Goal: Task Accomplishment & Management: Manage account settings

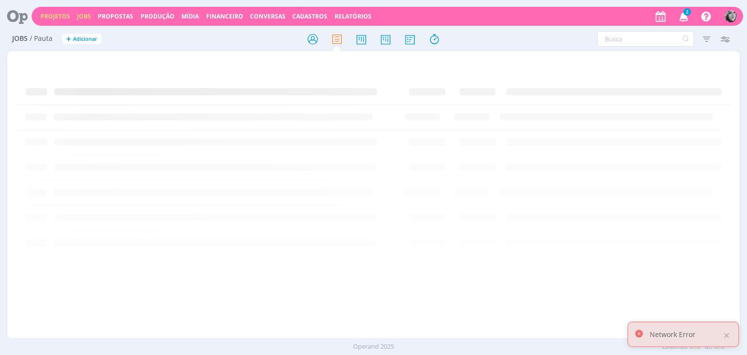
click at [55, 16] on link "Projetos" at bounding box center [55, 16] width 30 height 8
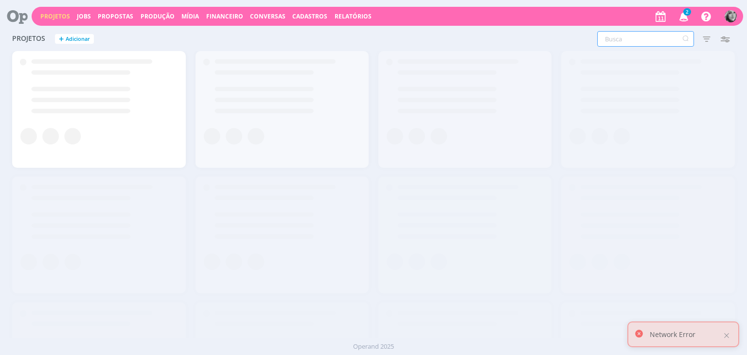
click at [614, 40] on input "text" at bounding box center [645, 39] width 97 height 16
click at [725, 336] on div at bounding box center [726, 335] width 9 height 9
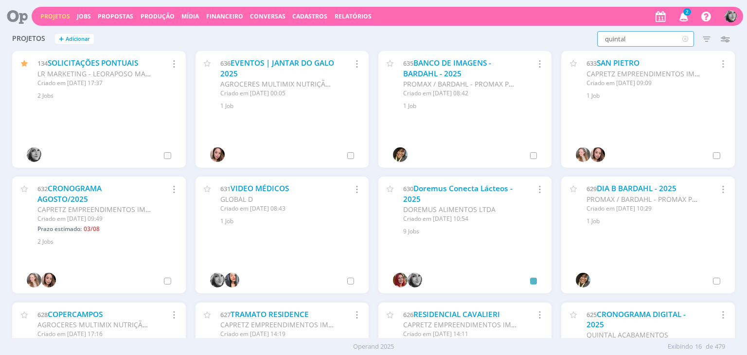
click at [634, 38] on input "quintal" at bounding box center [645, 39] width 97 height 16
drag, startPoint x: 634, startPoint y: 38, endPoint x: 585, endPoint y: 41, distance: 48.7
click at [585, 41] on div "quintal Filtros Filtrar Limpar quintal Status Clientes Selecione Data de criaçã…" at bounding box center [602, 39] width 264 height 16
type input "QUINTAL"
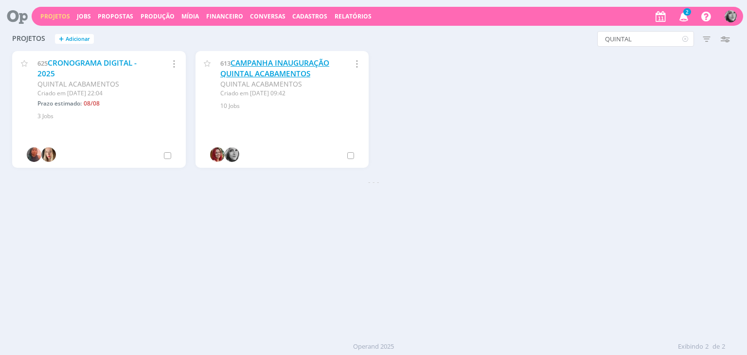
click at [255, 68] on link "CAMPANHA INAUGURAÇÃO QUINTAL ACABAMENTOS" at bounding box center [274, 68] width 109 height 21
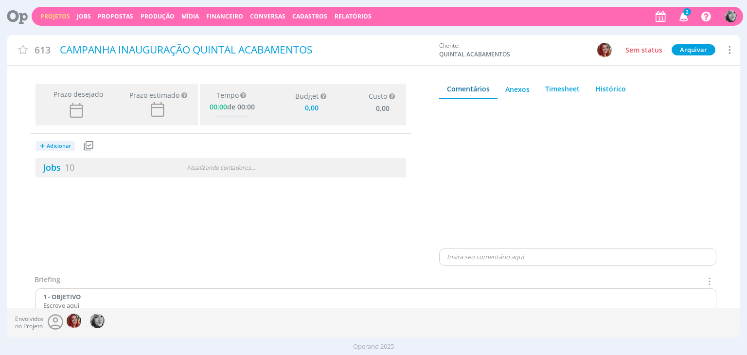
type input "0,00"
click at [56, 168] on link "Jobs 10" at bounding box center [54, 167] width 39 height 12
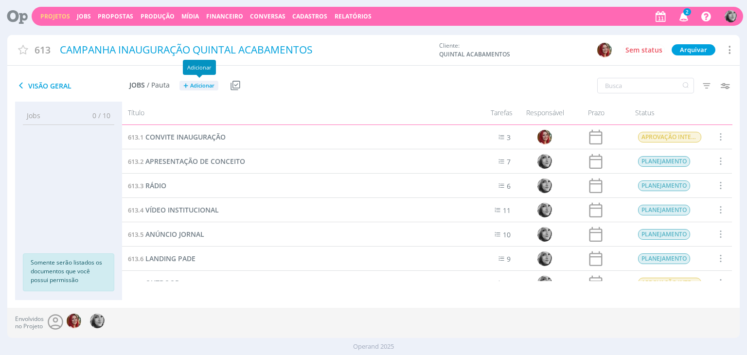
click at [210, 88] on span "Adicionar" at bounding box center [202, 86] width 24 height 6
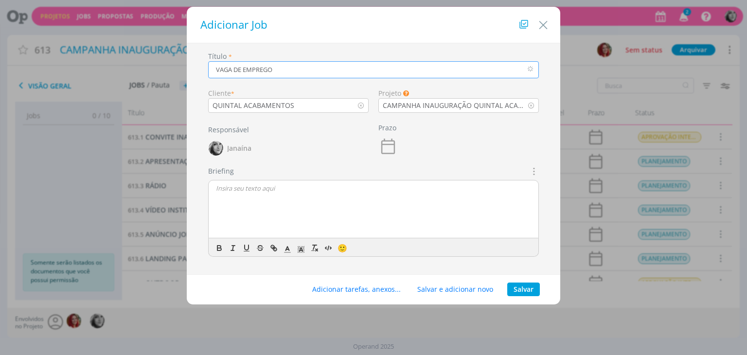
type input "VAGA DE EMPREGO"
click at [259, 197] on div "dialog" at bounding box center [374, 209] width 330 height 58
click at [217, 188] on p "ESTAMOS CONTRATANDO" at bounding box center [373, 188] width 315 height 9
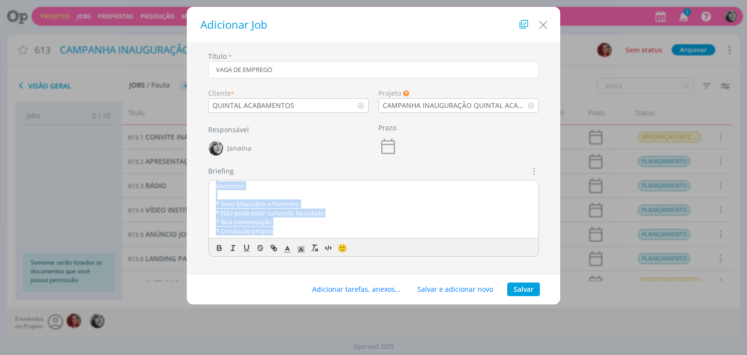
drag, startPoint x: 216, startPoint y: 204, endPoint x: 316, endPoint y: 257, distance: 112.9
click at [316, 257] on div "Briefings Predefinidos Não há briefings cadastrados. Briefing ESTAMOS CONTRATAN…" at bounding box center [373, 215] width 340 height 99
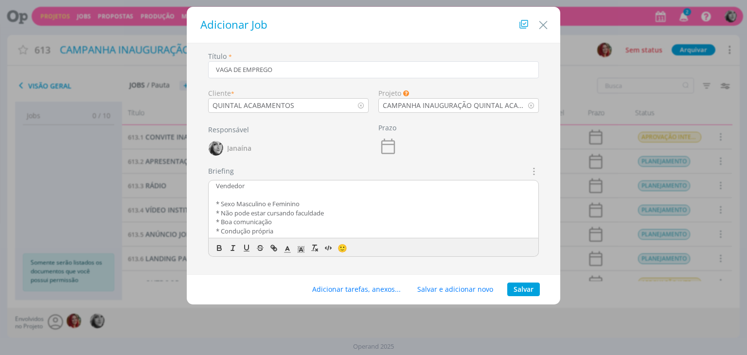
scroll to position [0, 0]
click at [533, 170] on icon "dialog" at bounding box center [532, 171] width 11 height 12
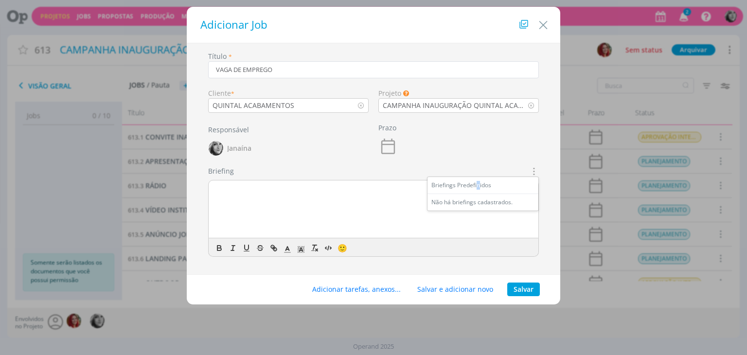
click at [478, 186] on div "Briefings Predefinidos" at bounding box center [482, 185] width 111 height 17
click at [506, 189] on div "Briefings Predefinidos" at bounding box center [482, 185] width 111 height 17
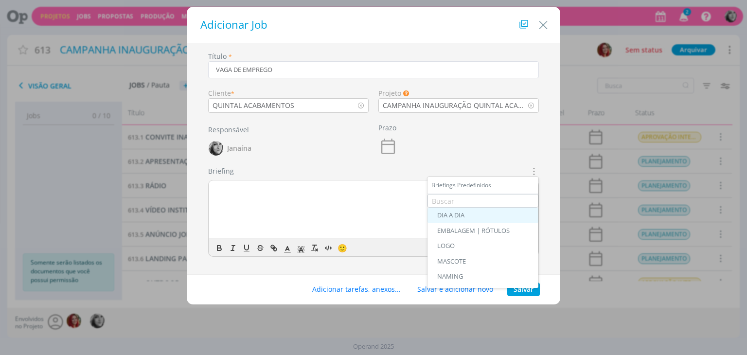
click at [451, 217] on div "DIA A DIA" at bounding box center [482, 215] width 91 height 8
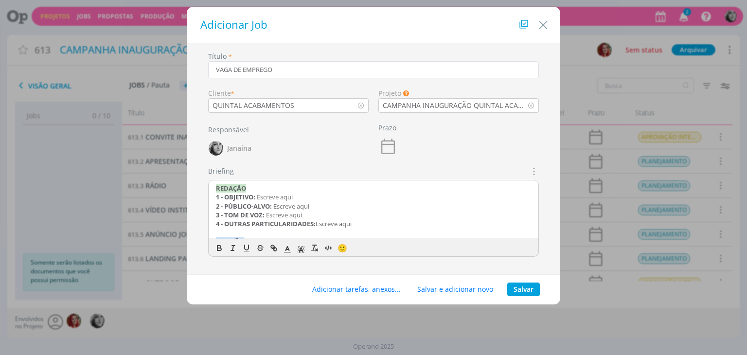
drag, startPoint x: 377, startPoint y: 224, endPoint x: 172, endPoint y: 168, distance: 213.2
click at [172, 168] on div "Adicionar Job Título * VAGA DE EMPREGO Cliente * QUINTAL ACABAMENTOS Projeto Os…" at bounding box center [373, 177] width 747 height 355
drag, startPoint x: 261, startPoint y: 194, endPoint x: 325, endPoint y: 195, distance: 64.2
click at [325, 195] on p "1 - FORMATO: Escreve aqui" at bounding box center [373, 197] width 315 height 9
drag, startPoint x: 285, startPoint y: 205, endPoint x: 243, endPoint y: 203, distance: 41.8
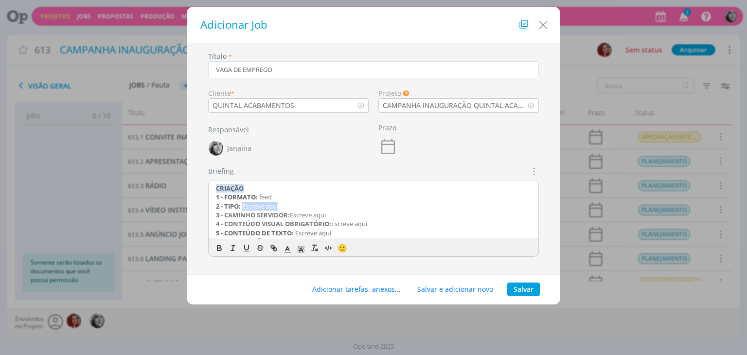
click at [243, 203] on p "2 - TIPO: Escreve aqui" at bounding box center [373, 206] width 315 height 9
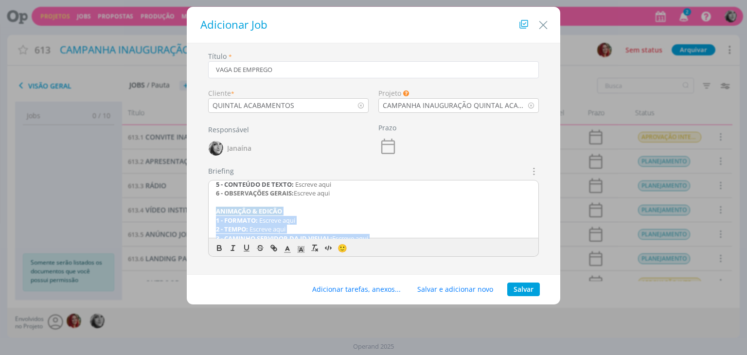
scroll to position [101, 0]
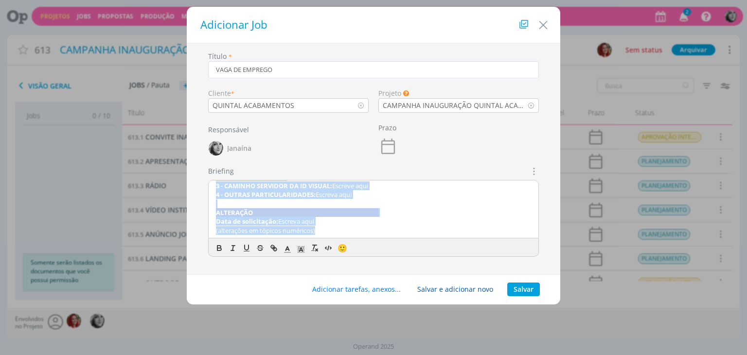
drag, startPoint x: 214, startPoint y: 207, endPoint x: 432, endPoint y: 288, distance: 232.4
click at [432, 288] on div "Adicionar Job Título * VAGA DE EMPREGO Cliente * QUINTAL ACABAMENTOS Projeto Os…" at bounding box center [373, 156] width 373 height 298
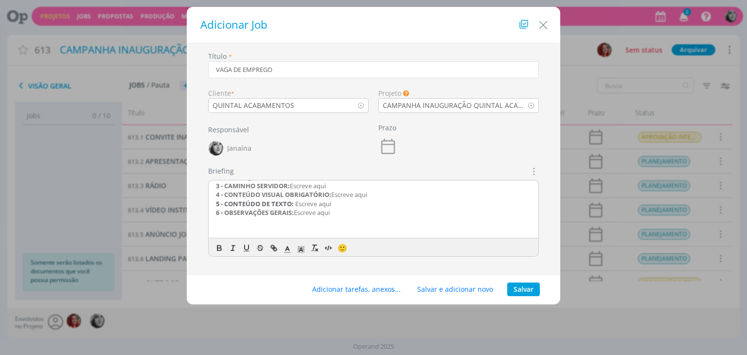
scroll to position [29, 0]
drag, startPoint x: 340, startPoint y: 213, endPoint x: 138, endPoint y: 209, distance: 201.8
click at [138, 209] on div "Adicionar Job Título * VAGA DE EMPREGO Cliente * QUINTAL ACABAMENTOS Projeto Os…" at bounding box center [373, 177] width 747 height 355
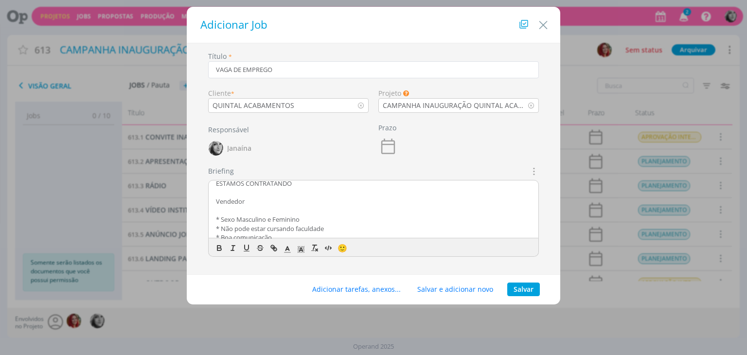
scroll to position [43, 0]
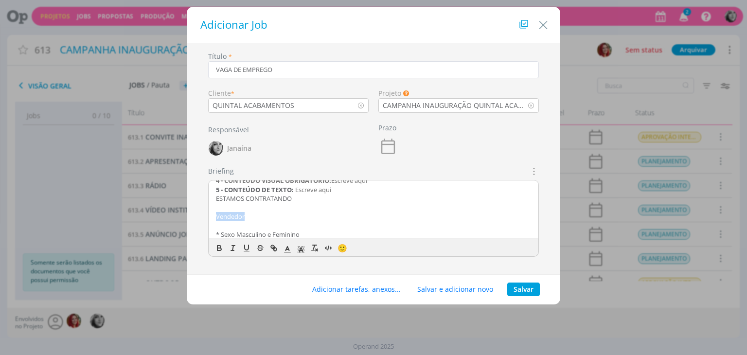
drag, startPoint x: 251, startPoint y: 214, endPoint x: 207, endPoint y: 215, distance: 43.8
click at [207, 215] on div "Briefings Predefinidos DIA A DIA EMBALAGEM | RÓTULOS LOGO MASCOTE NAMING PLANEJ…" at bounding box center [373, 215] width 340 height 99
click at [276, 215] on p "Vendedor" at bounding box center [373, 216] width 315 height 9
drag, startPoint x: 265, startPoint y: 218, endPoint x: 193, endPoint y: 220, distance: 72.5
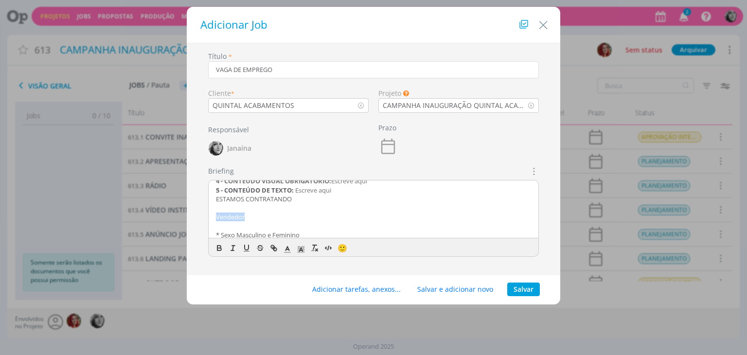
click at [193, 220] on div "Título * VAGA DE EMPREGO Cliente * QUINTAL ACABAMENTOS Projeto Os Jobs sem um p…" at bounding box center [374, 161] width 364 height 221
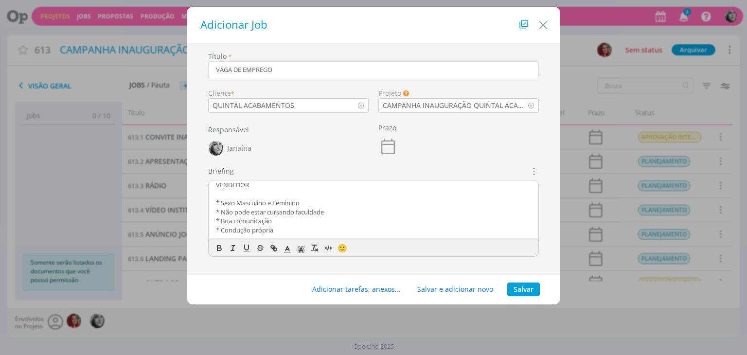
scroll to position [91, 0]
drag, startPoint x: 332, startPoint y: 195, endPoint x: 223, endPoint y: 197, distance: 109.4
click at [223, 197] on p "* Não pode estar cursando faculdade" at bounding box center [373, 195] width 315 height 9
click at [297, 213] on p "* Condução própria" at bounding box center [373, 213] width 315 height 9
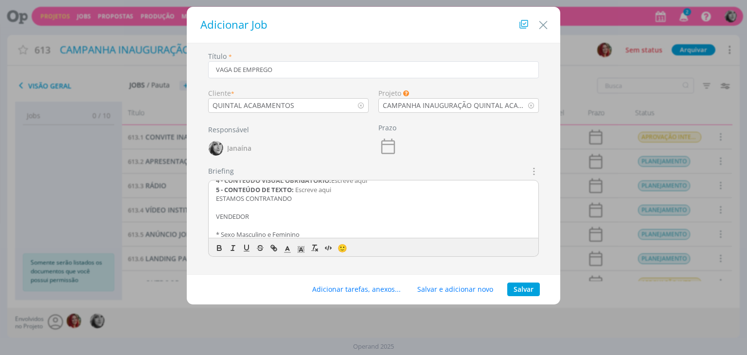
scroll to position [43, 0]
click at [216, 199] on p "ESTAMOS CONTRATANDO" at bounding box center [373, 198] width 315 height 9
drag, startPoint x: 300, startPoint y: 203, endPoint x: 174, endPoint y: 200, distance: 126.4
click at [174, 200] on div "Adicionar Job Título * VAGA DE EMPREGO Cliente * QUINTAL ACABAMENTOS Projeto Os…" at bounding box center [373, 177] width 747 height 355
click at [217, 244] on icon "dialog" at bounding box center [219, 248] width 9 height 9
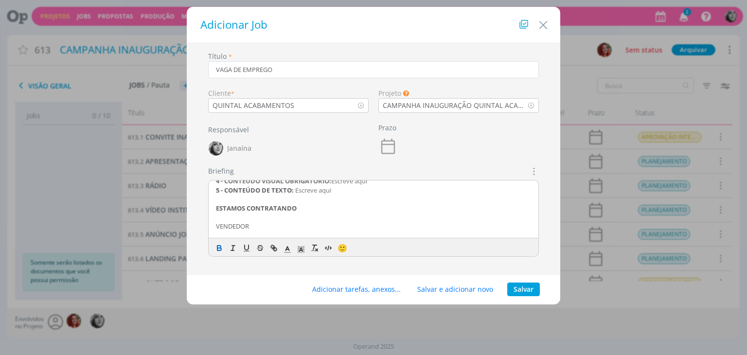
click at [268, 210] on strong "ESTAMOS CONTRATANDO" at bounding box center [256, 208] width 81 height 9
click at [238, 228] on p "dialog" at bounding box center [373, 231] width 315 height 9
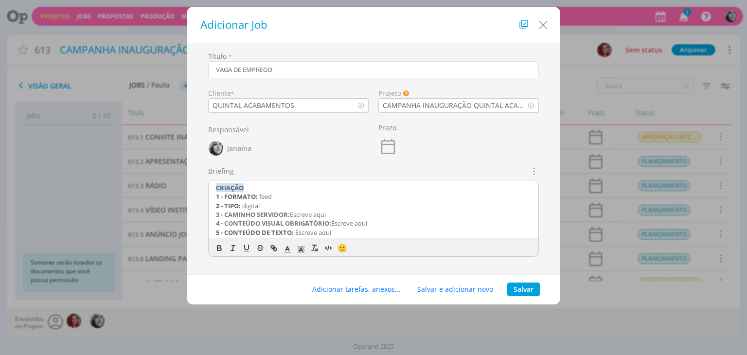
scroll to position [0, 0]
drag, startPoint x: 381, startPoint y: 223, endPoint x: 192, endPoint y: 221, distance: 189.1
click at [192, 221] on div "Título * VAGA DE EMPREGO Cliente * QUINTAL ACABAMENTOS Projeto Os Jobs sem um p…" at bounding box center [374, 161] width 364 height 221
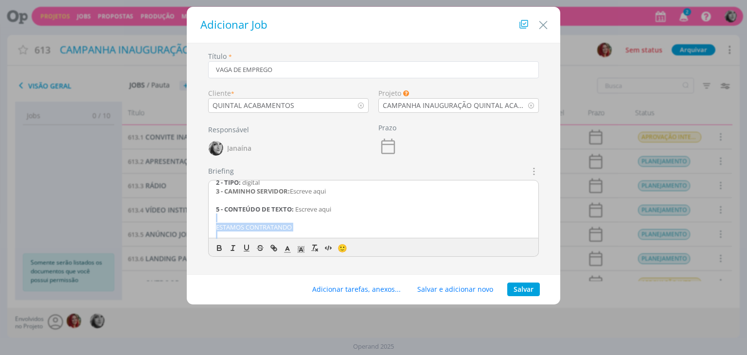
scroll to position [43, 0]
drag, startPoint x: 340, startPoint y: 229, endPoint x: 298, endPoint y: 188, distance: 58.8
click at [298, 188] on p "5 - CONTEÚDO DE TEXTO: Escreve aqui" at bounding box center [373, 190] width 315 height 9
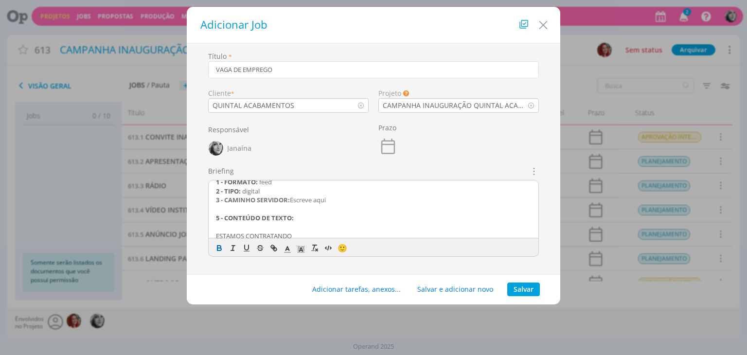
scroll to position [0, 0]
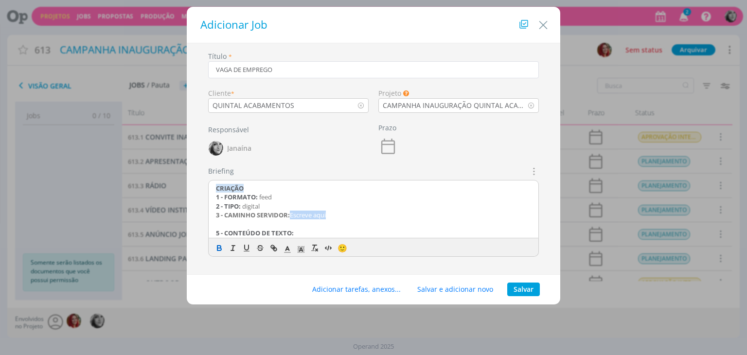
drag, startPoint x: 333, startPoint y: 214, endPoint x: 292, endPoint y: 212, distance: 41.3
click at [292, 212] on p "3 - CAMINHO SERVIDOR: Escreve aqui" at bounding box center [373, 214] width 315 height 9
click at [519, 290] on button "Salvar" at bounding box center [523, 289] width 33 height 14
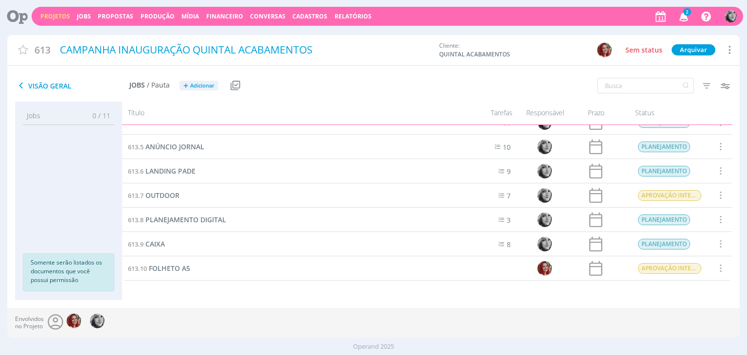
scroll to position [111, 0]
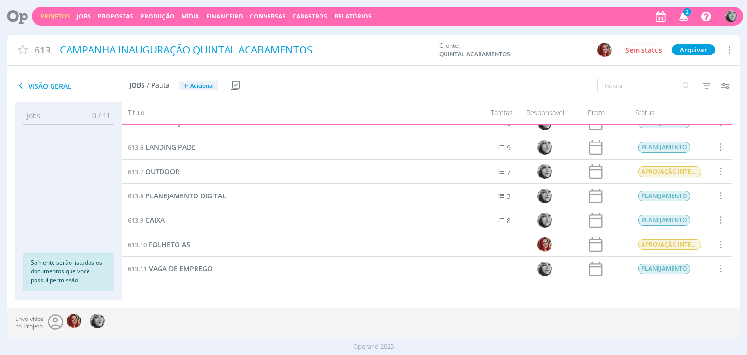
click at [187, 269] on span "VAGA DE EMPREGO" at bounding box center [181, 268] width 64 height 9
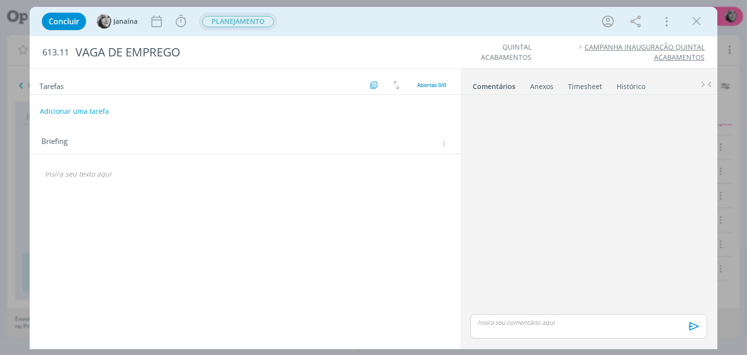
click at [228, 23] on span "PLANEJAMENTO" at bounding box center [237, 21] width 71 height 11
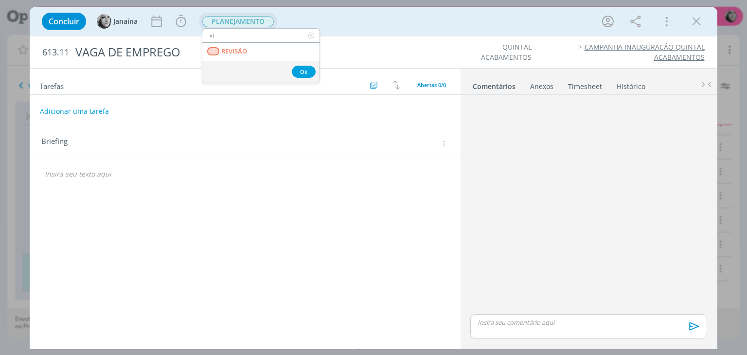
type input "v"
type input "cri"
click at [255, 52] on link "CRIAÇÃO" at bounding box center [260, 52] width 117 height 18
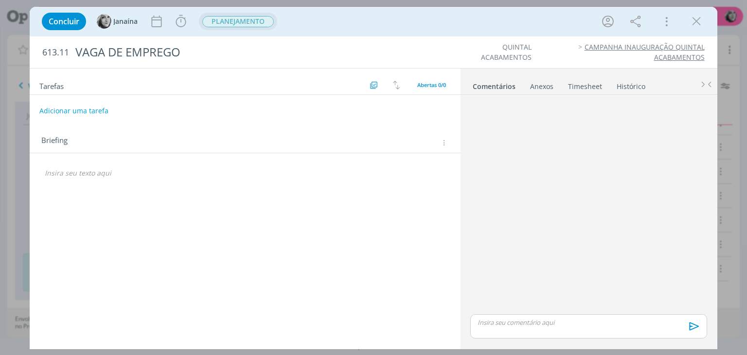
click at [83, 110] on button "Adicionar uma tarefa" at bounding box center [73, 111] width 69 height 17
type input "CRIAÇÃO"
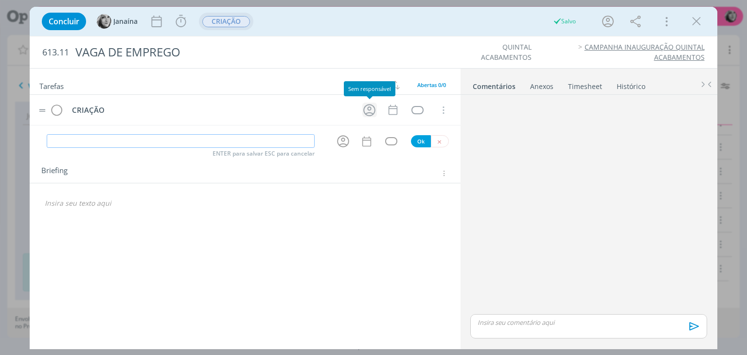
click at [368, 109] on icon "dialog" at bounding box center [369, 110] width 15 height 15
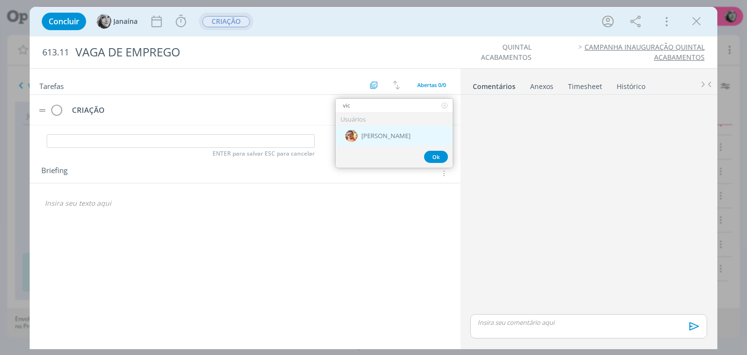
type input "vic"
click at [383, 136] on span "[PERSON_NAME]" at bounding box center [385, 136] width 49 height 8
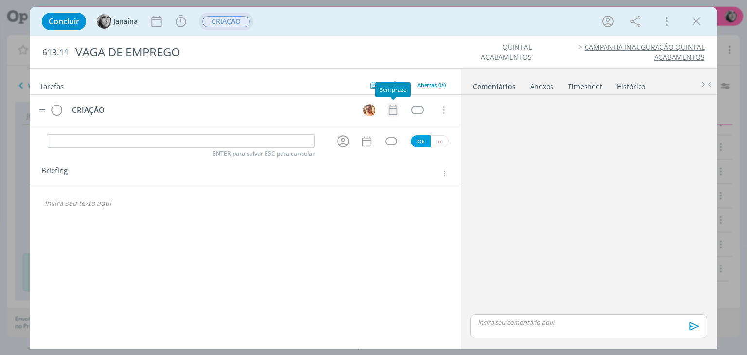
click at [391, 109] on icon "dialog" at bounding box center [392, 110] width 13 height 13
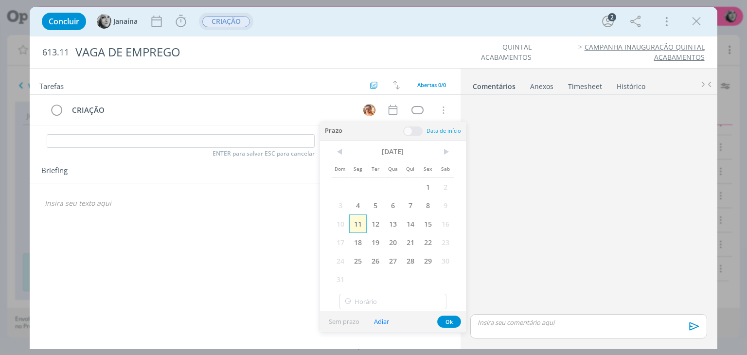
click at [360, 224] on span "11" at bounding box center [358, 223] width 18 height 18
click at [420, 107] on div "dialog" at bounding box center [417, 110] width 12 height 8
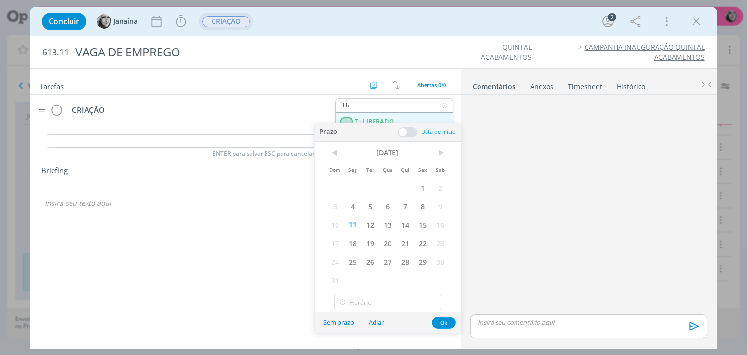
type input "lib"
click at [404, 119] on LIBERADO "T - LIBERADO" at bounding box center [393, 122] width 117 height 18
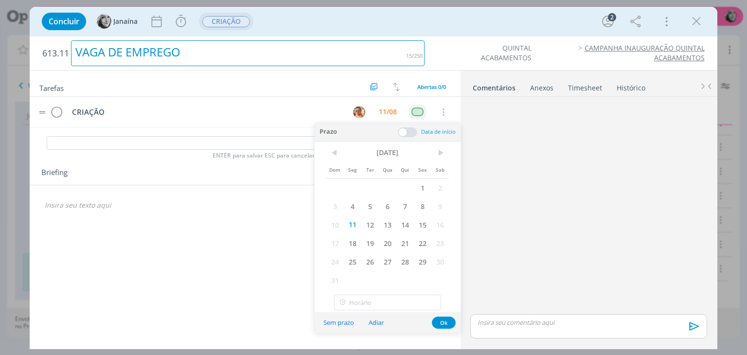
click at [341, 55] on div "VAGA DE EMPREGO" at bounding box center [247, 53] width 353 height 26
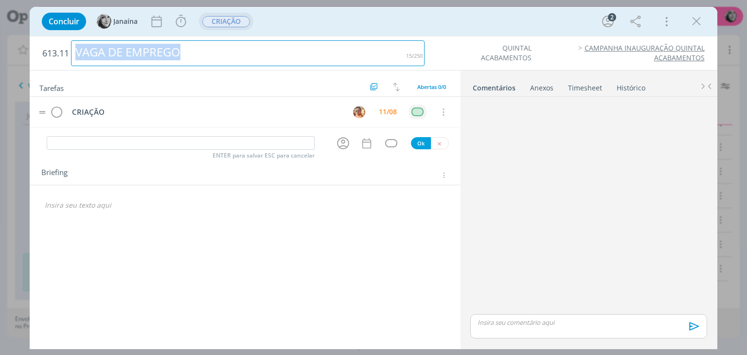
drag, startPoint x: 207, startPoint y: 50, endPoint x: 14, endPoint y: 48, distance: 193.5
click at [14, 48] on div "Concluir Janaína Iniciar Apontar Data * 11/08/2025 Horas * 00:00 Tarefa Selecio…" at bounding box center [373, 177] width 747 height 355
copy div "VAGA DE EMPREGO"
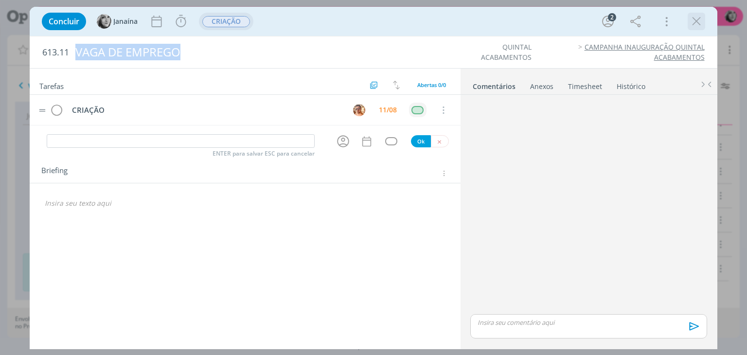
click at [695, 20] on icon "dialog" at bounding box center [696, 21] width 15 height 15
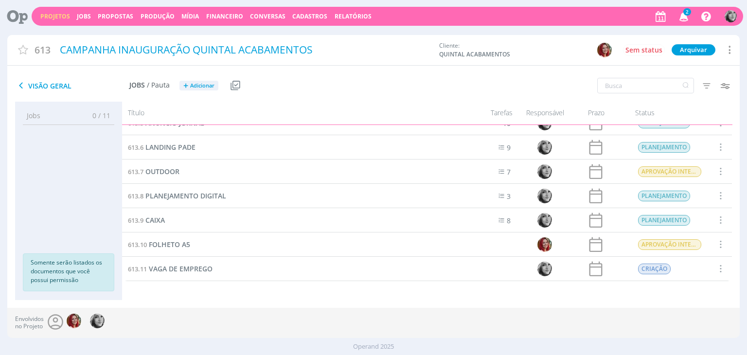
click at [53, 20] on div "Projetos Jobs Propostas Produção Mídia Financeiro Conversas Cadastros Relatório…" at bounding box center [387, 16] width 711 height 19
click at [53, 18] on link "Projetos" at bounding box center [55, 16] width 30 height 8
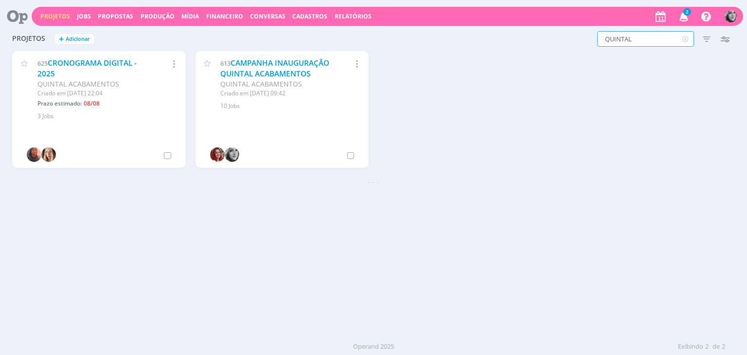
drag, startPoint x: 639, startPoint y: 37, endPoint x: 508, endPoint y: 33, distance: 130.9
click at [509, 33] on div "QUINTAL Filtros Filtrar Limpar QUINTAL Status Clientes Selecione Data de criaçã…" at bounding box center [602, 39] width 264 height 16
type input "TRANENGE"
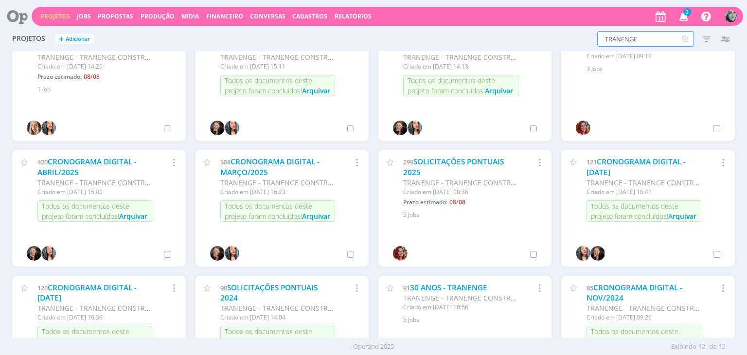
scroll to position [49, 0]
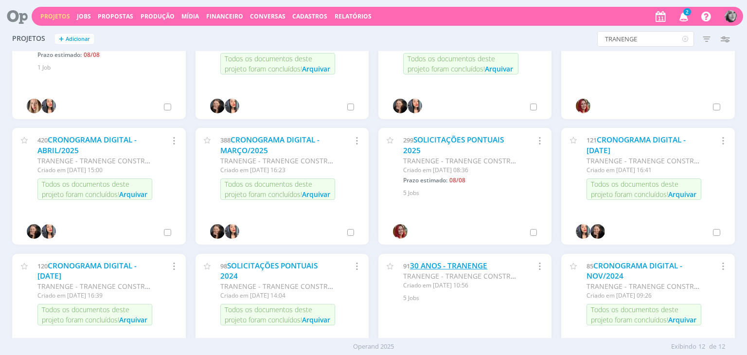
click at [438, 263] on link "30 ANOS - TRANENGE" at bounding box center [448, 266] width 77 height 10
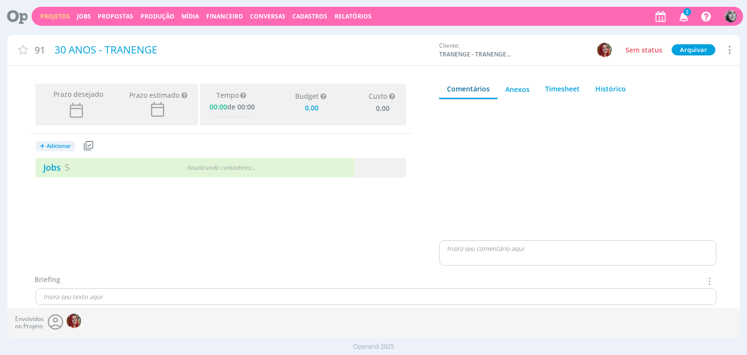
type input "0,00"
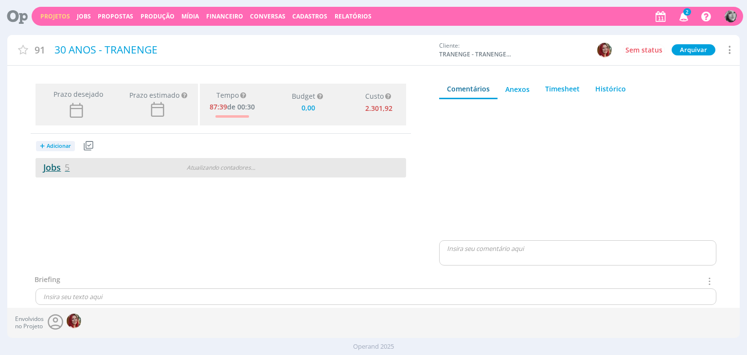
click at [51, 168] on link "Jobs 5" at bounding box center [52, 167] width 34 height 12
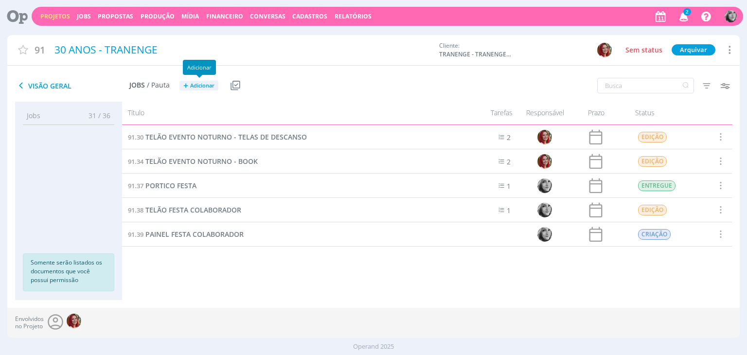
click at [198, 86] on span "Adicionar" at bounding box center [202, 86] width 24 height 6
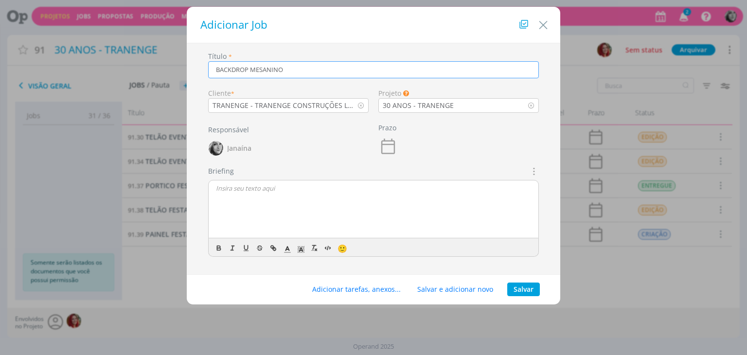
click at [536, 172] on icon "dialog" at bounding box center [532, 171] width 11 height 12
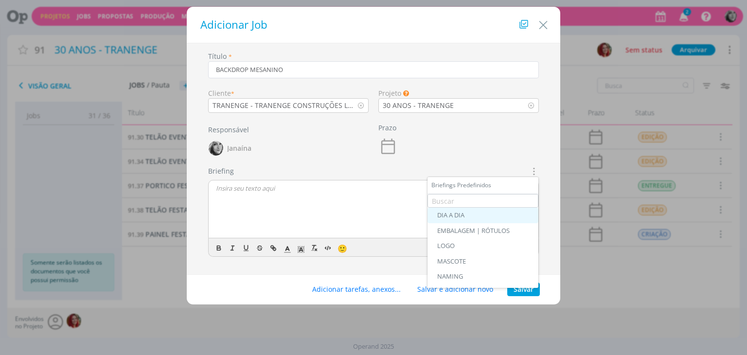
click at [470, 214] on div "DIA A DIA" at bounding box center [482, 215] width 91 height 8
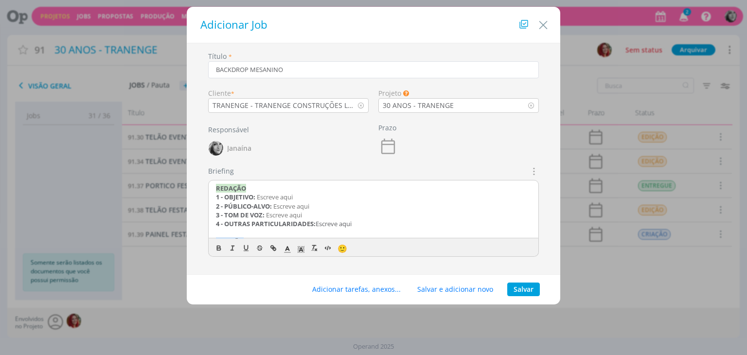
drag, startPoint x: 266, startPoint y: 199, endPoint x: 159, endPoint y: 159, distance: 114.1
click at [159, 159] on div "Adicionar Job Título * BACKDROP MESANINO Cliente * TRANENGE - TRANENGE CONSTRUÇ…" at bounding box center [373, 177] width 747 height 355
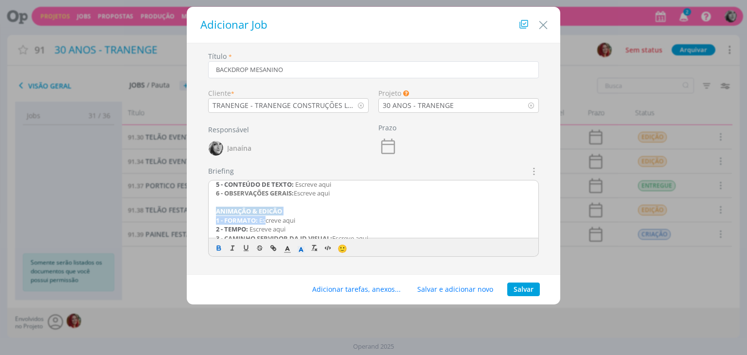
scroll to position [101, 0]
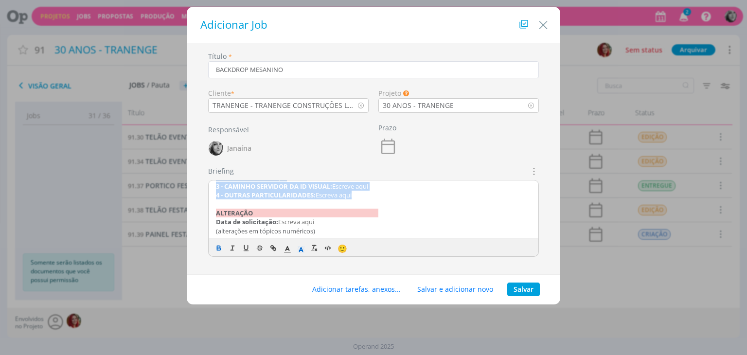
drag, startPoint x: 214, startPoint y: 209, endPoint x: 367, endPoint y: 192, distance: 153.6
click at [367, 192] on div "CRIAÇÃO 1 - FORMATO: Escreve aqui 2 - TIPO: Escreve aqui 3 - CAMINHO SERVIDOR: …" at bounding box center [374, 209] width 330 height 58
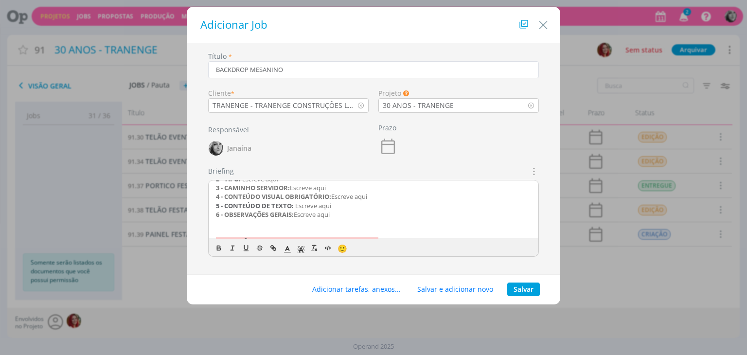
scroll to position [0, 0]
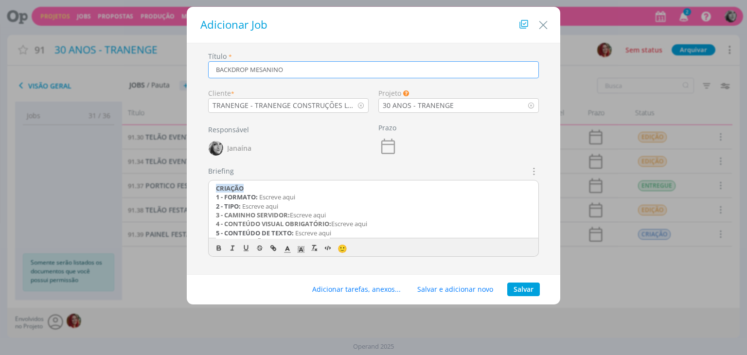
click at [264, 68] on input "BACKDROP MESANINO" at bounding box center [373, 69] width 331 height 17
type input "BACKDROP MEZANINO"
click at [525, 291] on button "Salvar" at bounding box center [523, 289] width 33 height 14
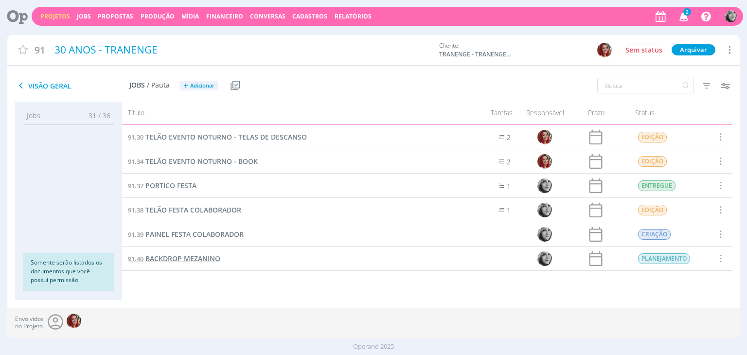
click at [196, 259] on span "BACKDROP MEZANINO" at bounding box center [182, 258] width 75 height 9
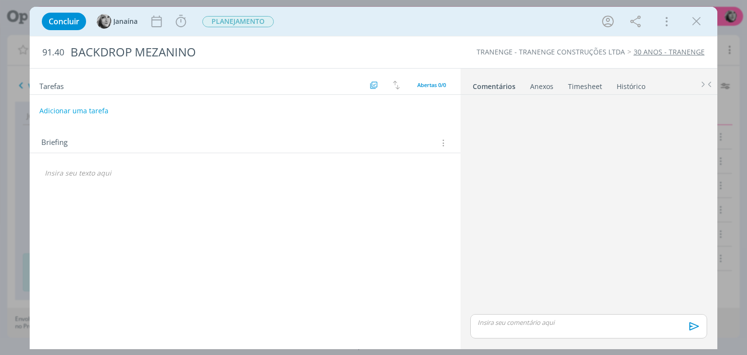
click at [80, 111] on button "Adicionar uma tarefa" at bounding box center [73, 111] width 69 height 17
type input "CRIAÇÃO"
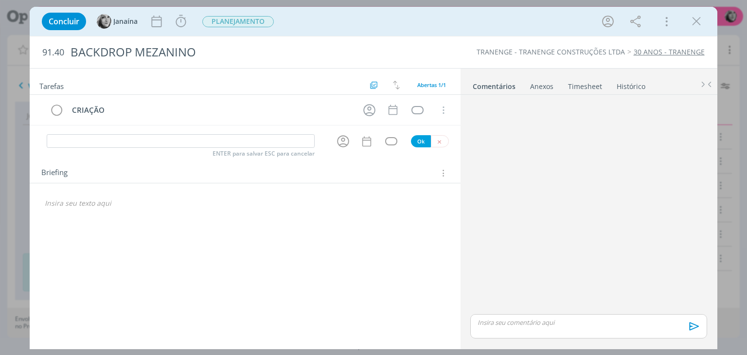
click at [443, 174] on icon "dialog" at bounding box center [442, 173] width 9 height 11
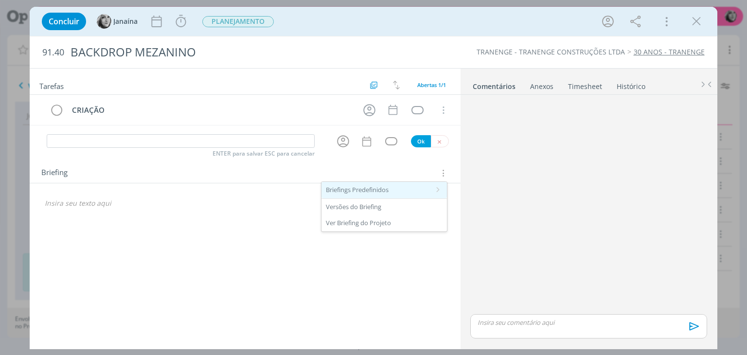
click at [406, 190] on div "Briefings Predefinidos" at bounding box center [383, 190] width 125 height 17
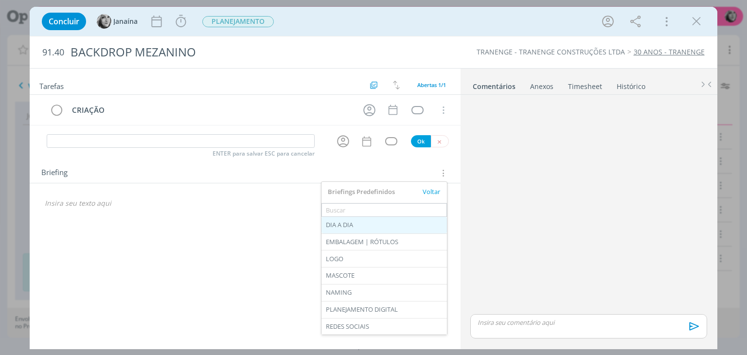
click at [351, 226] on div "DIA A DIA" at bounding box center [383, 225] width 125 height 17
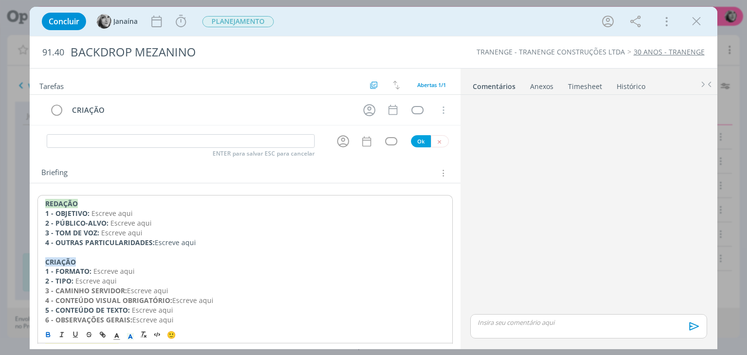
drag, startPoint x: 202, startPoint y: 244, endPoint x: 0, endPoint y: 132, distance: 230.9
drag, startPoint x: 130, startPoint y: 224, endPoint x: 20, endPoint y: 184, distance: 116.9
click at [20, 184] on div "Concluir Janaína Iniciar Apontar Data * [DATE] Horas * 00:00 Tarefa Selecione a…" at bounding box center [373, 177] width 747 height 355
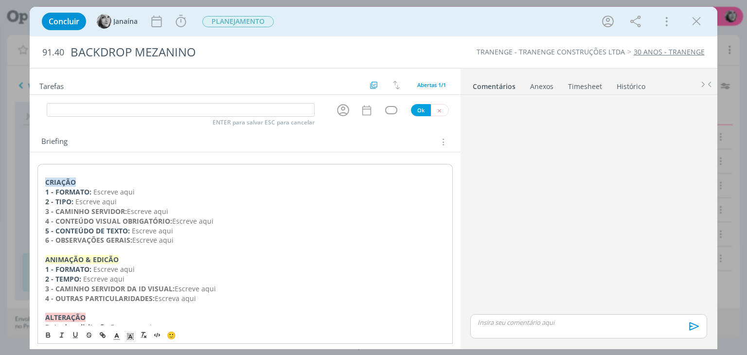
scroll to position [49, 0]
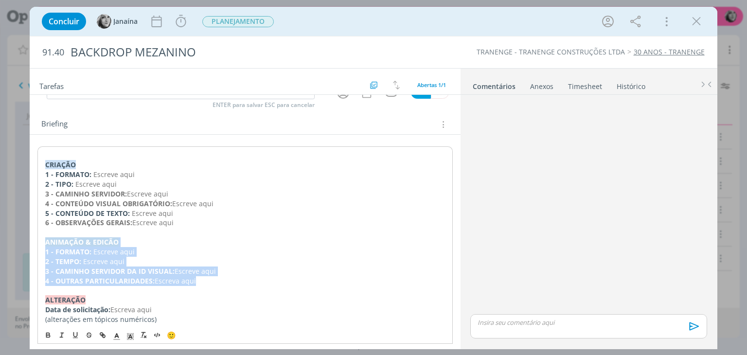
drag, startPoint x: 45, startPoint y: 240, endPoint x: 227, endPoint y: 280, distance: 186.0
click at [227, 280] on div "CRIAÇÃO 1 - FORMATO: Escreve aqui 2 - TIPO: Escreve aqui 3 - CAMINHO SERVIDOR: …" at bounding box center [244, 236] width 415 height 181
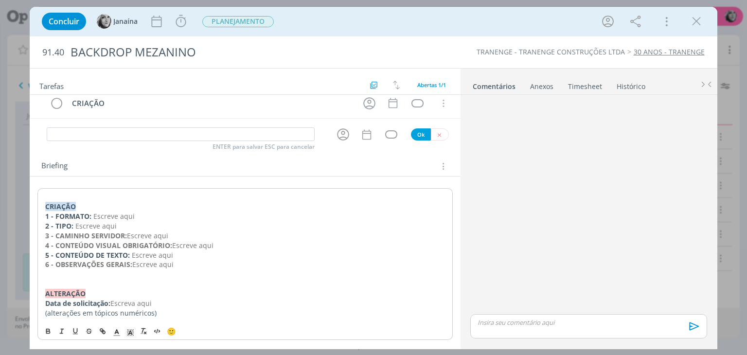
scroll to position [6, 0]
drag, startPoint x: 93, startPoint y: 214, endPoint x: 162, endPoint y: 216, distance: 69.1
click at [162, 216] on p "1 - FORMATO: Escreve aqui" at bounding box center [244, 217] width 399 height 10
drag, startPoint x: 123, startPoint y: 223, endPoint x: 75, endPoint y: 223, distance: 47.2
click at [75, 223] on p "2 - TIPO: Escreve aqui" at bounding box center [244, 227] width 399 height 10
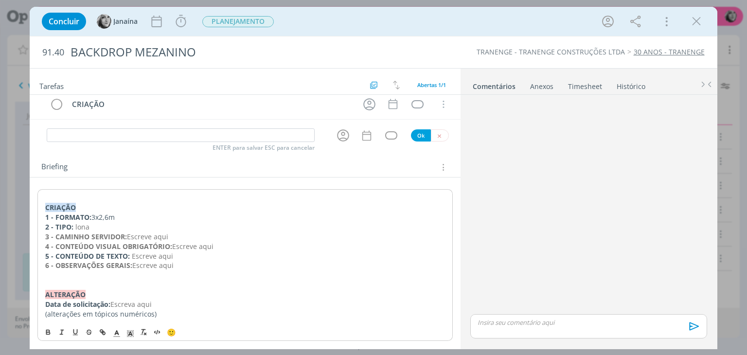
click at [98, 242] on strong "4 - CONTEÚDO VISUAL OBRIGATÓRIO:" at bounding box center [108, 246] width 127 height 9
drag, startPoint x: 127, startPoint y: 236, endPoint x: 207, endPoint y: 236, distance: 79.2
click at [207, 236] on p "3 - CAMINHO SERVIDOR: Escreve aqui" at bounding box center [244, 237] width 399 height 10
click at [138, 232] on p "3 - CAMINHO SERVIDOR:" at bounding box center [245, 237] width 400 height 10
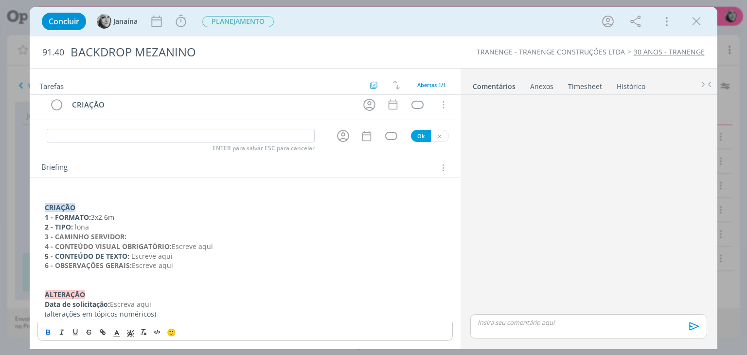
click at [50, 330] on icon "dialog" at bounding box center [48, 331] width 3 height 2
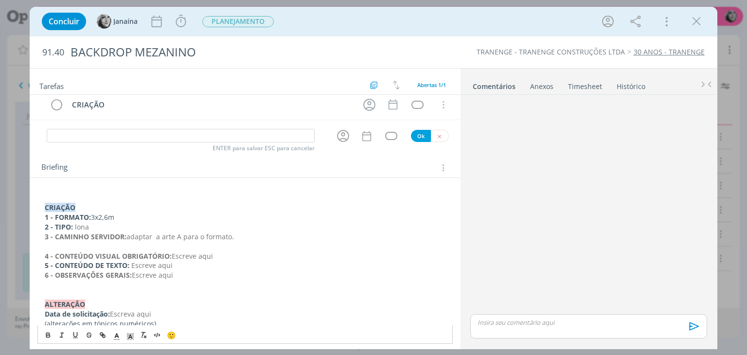
drag, startPoint x: 177, startPoint y: 274, endPoint x: 45, endPoint y: 247, distance: 134.4
click at [45, 247] on div "CRIAÇÃO 1 - FORMATO: 3x2,6m 2 - TIPO: lona 3 - CAMINHO SERVIDOR: adaptar a arte…" at bounding box center [244, 261] width 415 height 142
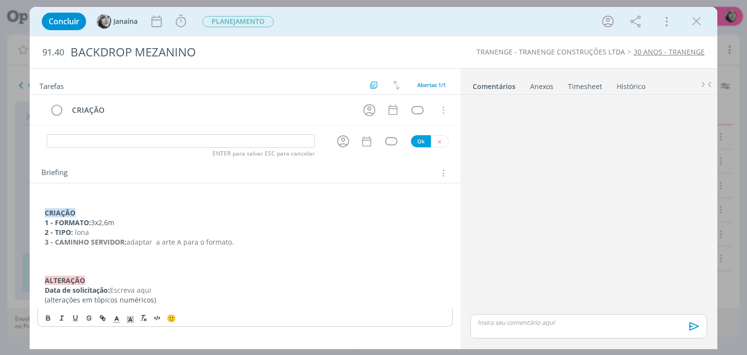
scroll to position [0, 0]
click at [148, 257] on p "dialog" at bounding box center [245, 262] width 400 height 10
click at [148, 251] on p "dialog" at bounding box center [245, 252] width 400 height 10
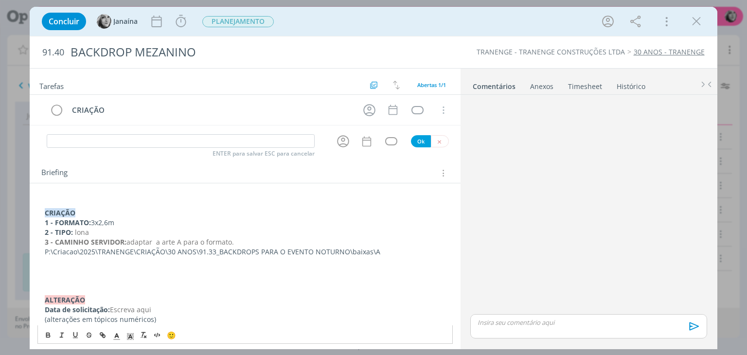
click at [236, 238] on p "3 - CAMINHO SERVIDOR: adaptar a arte A para o formato." at bounding box center [245, 242] width 400 height 10
drag, startPoint x: 181, startPoint y: 240, endPoint x: 162, endPoint y: 240, distance: 19.0
click at [162, 240] on span "adaptar a arte A para o formato." at bounding box center [179, 241] width 107 height 9
click at [51, 334] on icon "dialog" at bounding box center [48, 335] width 8 height 8
drag, startPoint x: 380, startPoint y: 253, endPoint x: 371, endPoint y: 253, distance: 8.8
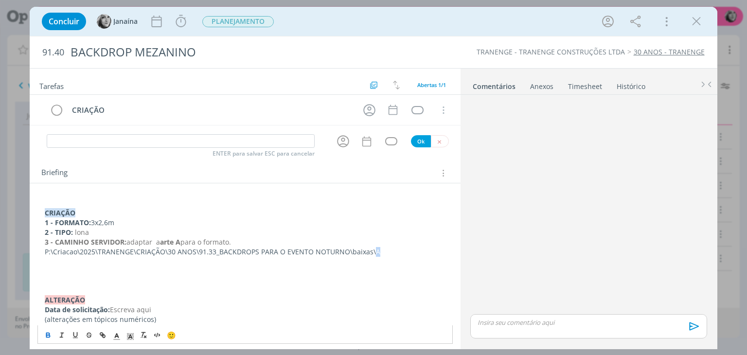
click at [371, 253] on p "P:\Criacao\2025\TRANENGE\CRIAÇÃO\30 ANOS\91.33_BACKDROPS PARA O EVENTO NOTURNO\…" at bounding box center [245, 252] width 400 height 10
click at [49, 333] on icon "dialog" at bounding box center [48, 334] width 3 height 2
click at [58, 272] on p "dialog" at bounding box center [245, 271] width 400 height 10
click at [159, 270] on p "Obs: inserir o logo+selo centralizado confome posição da mascara" at bounding box center [245, 271] width 400 height 10
click at [321, 272] on p "Obs: inserir o logo+selo centralizado na lona Branco confome posição da mascara" at bounding box center [245, 271] width 400 height 10
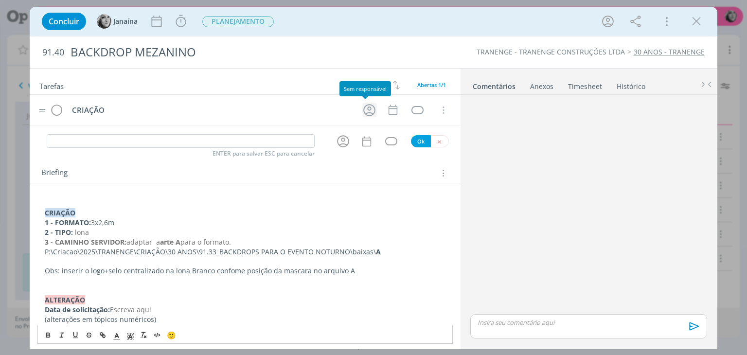
click at [365, 104] on icon "dialog" at bounding box center [369, 110] width 12 height 12
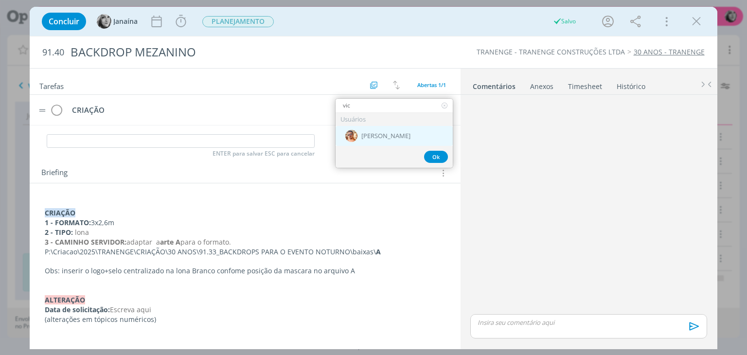
type input "vic"
click at [381, 135] on span "[PERSON_NAME]" at bounding box center [385, 136] width 49 height 8
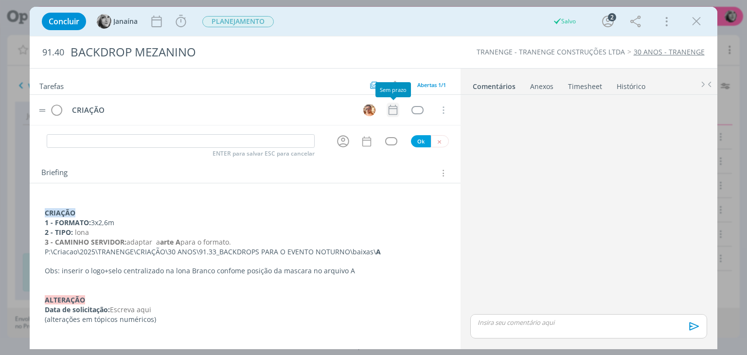
click at [392, 111] on icon "dialog" at bounding box center [392, 110] width 13 height 13
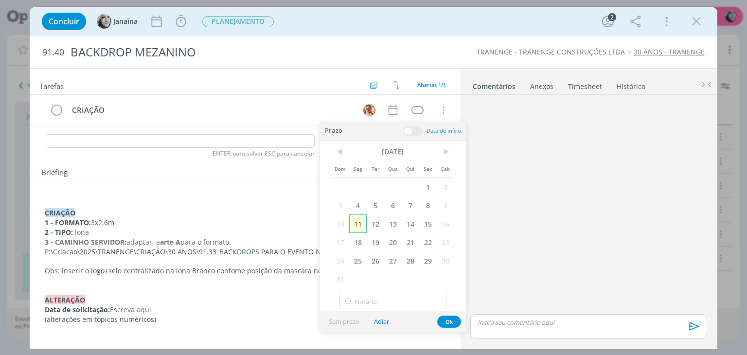
click at [360, 221] on span "11" at bounding box center [358, 223] width 18 height 18
click at [439, 57] on div "91.40 BACKDROP MEZANINO TRANENGE - TRANENGE CONSTRUÇÕES LTDA 30 ANOS - TRANENGE" at bounding box center [373, 52] width 687 height 32
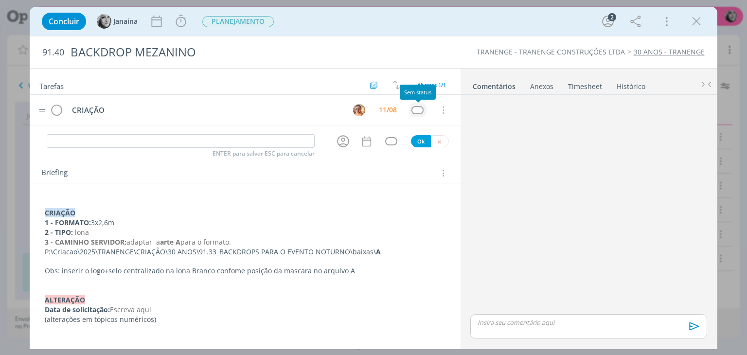
click at [414, 111] on div "dialog" at bounding box center [417, 110] width 12 height 8
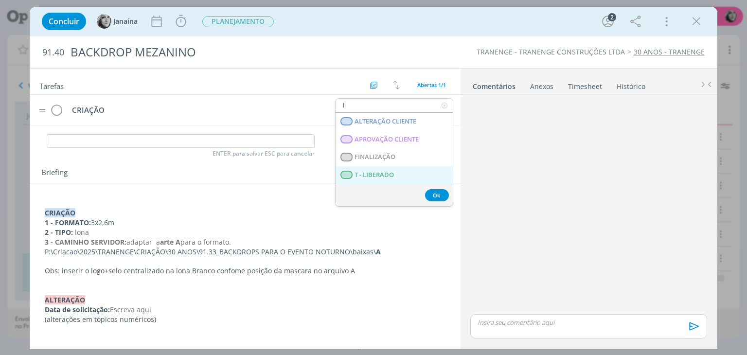
type input "li"
click at [401, 167] on LIBERADO "T - LIBERADO" at bounding box center [393, 175] width 117 height 18
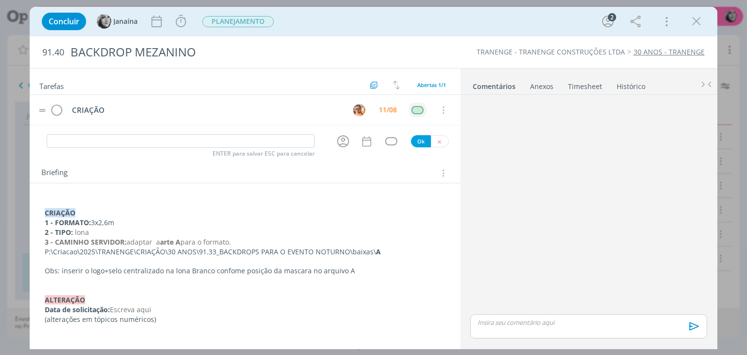
click at [393, 172] on div "Briefing" at bounding box center [245, 173] width 409 height 13
click at [239, 19] on span "PLANEJAMENTO" at bounding box center [237, 21] width 71 height 11
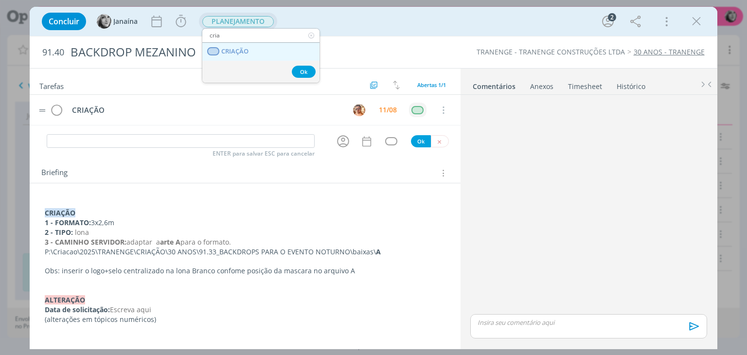
type input "cria"
click at [242, 52] on span "CRIAÇÃO" at bounding box center [235, 52] width 27 height 8
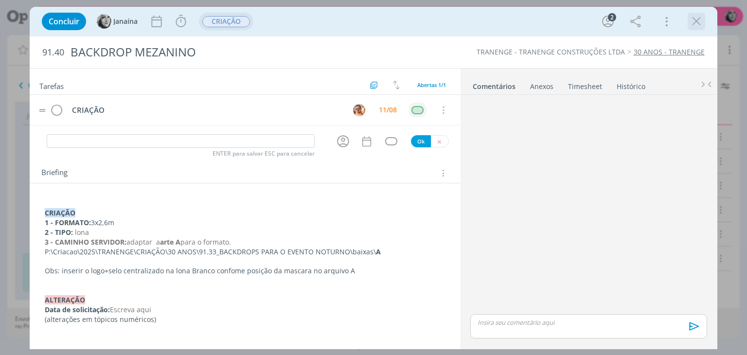
click at [695, 20] on icon "dialog" at bounding box center [696, 21] width 15 height 15
